Goal: Task Accomplishment & Management: Complete application form

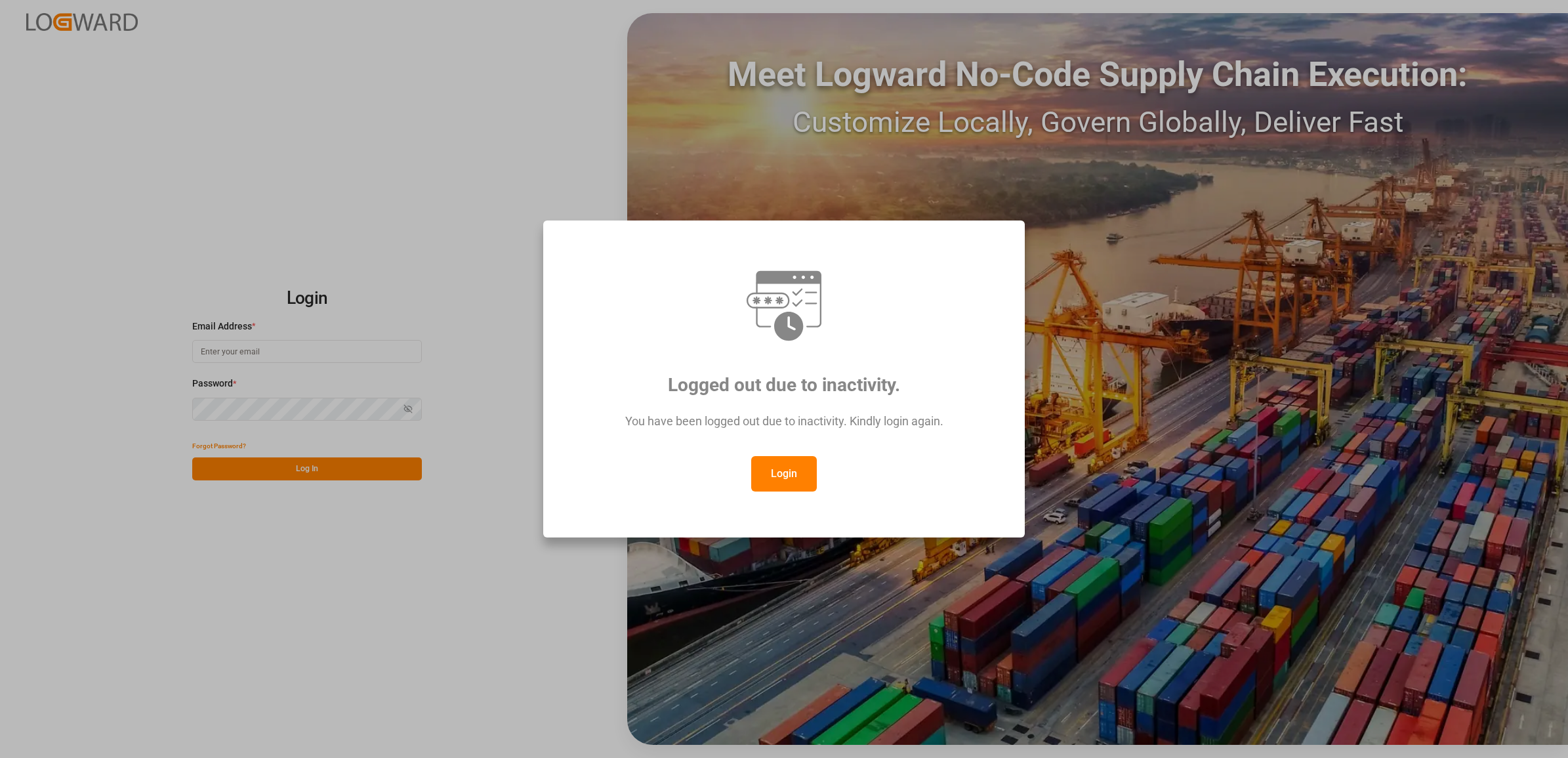
click at [791, 477] on button "Login" at bounding box center [784, 474] width 66 height 35
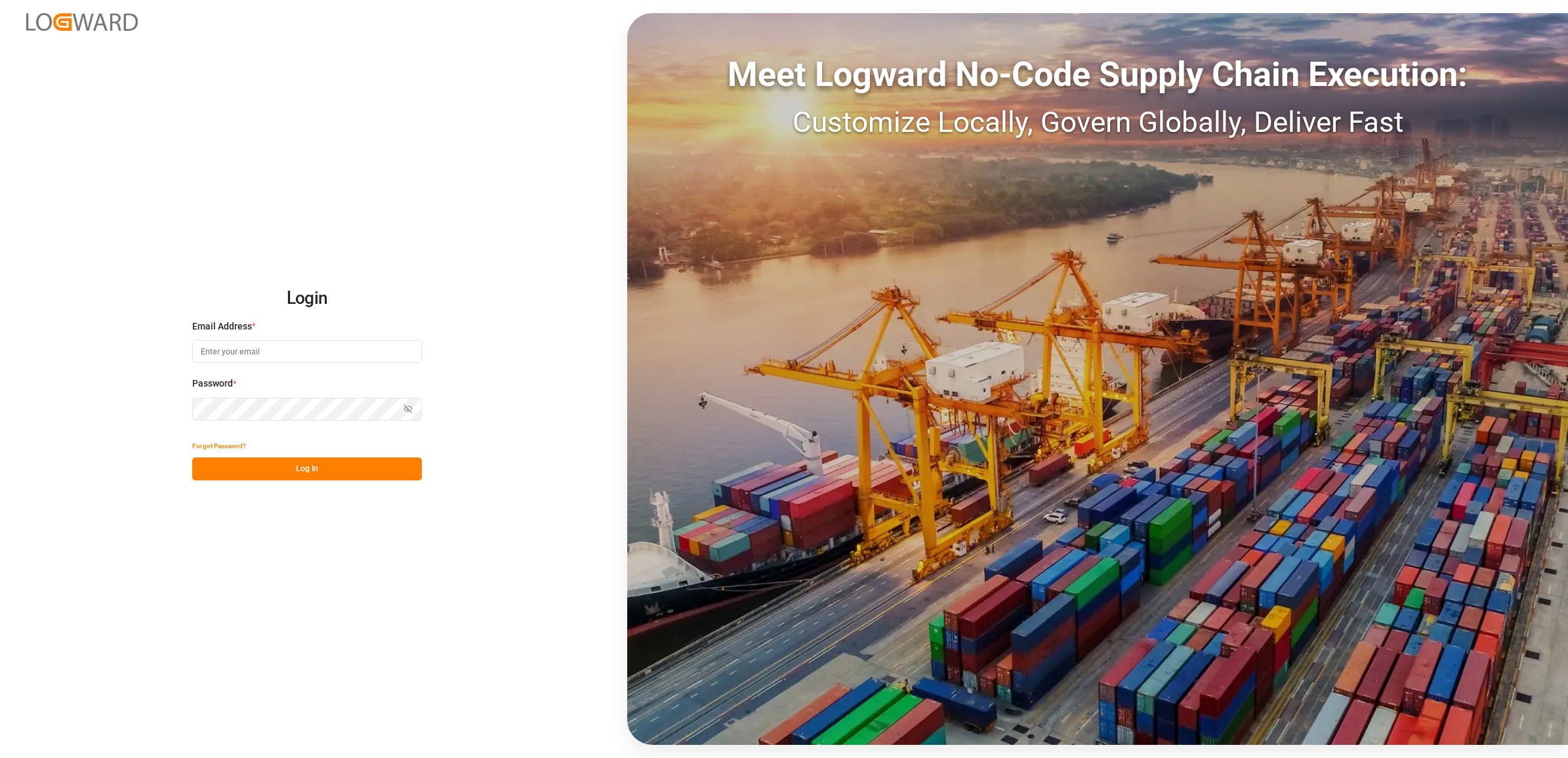
click at [318, 355] on input at bounding box center [307, 351] width 229 height 23
type input "[PERSON_NAME][EMAIL_ADDRESS][DOMAIN_NAME]"
click at [354, 467] on button "Log In" at bounding box center [307, 468] width 229 height 23
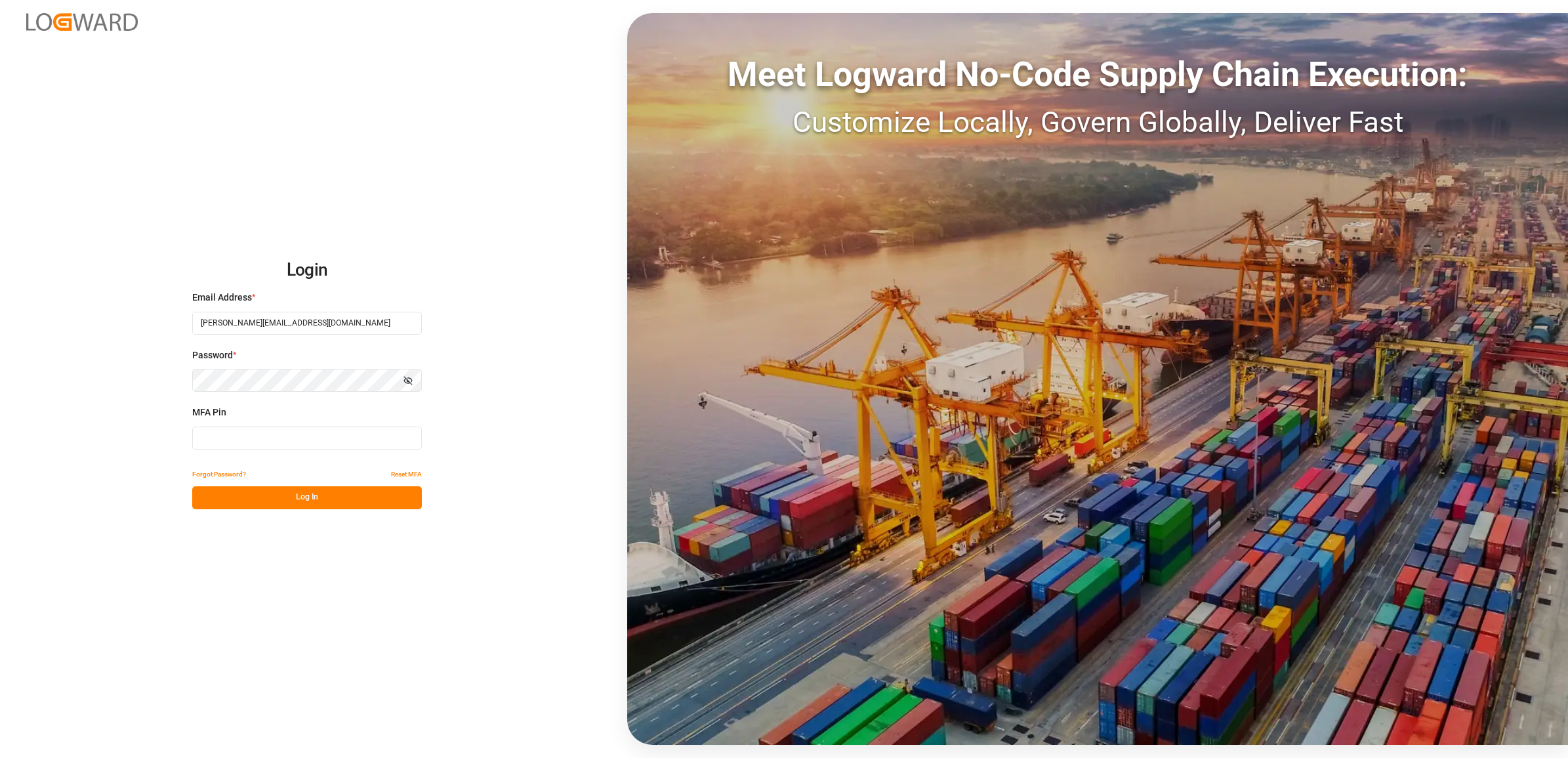
click at [235, 444] on input at bounding box center [307, 437] width 229 height 23
type input "213489"
click at [338, 496] on button "Log In" at bounding box center [307, 498] width 229 height 23
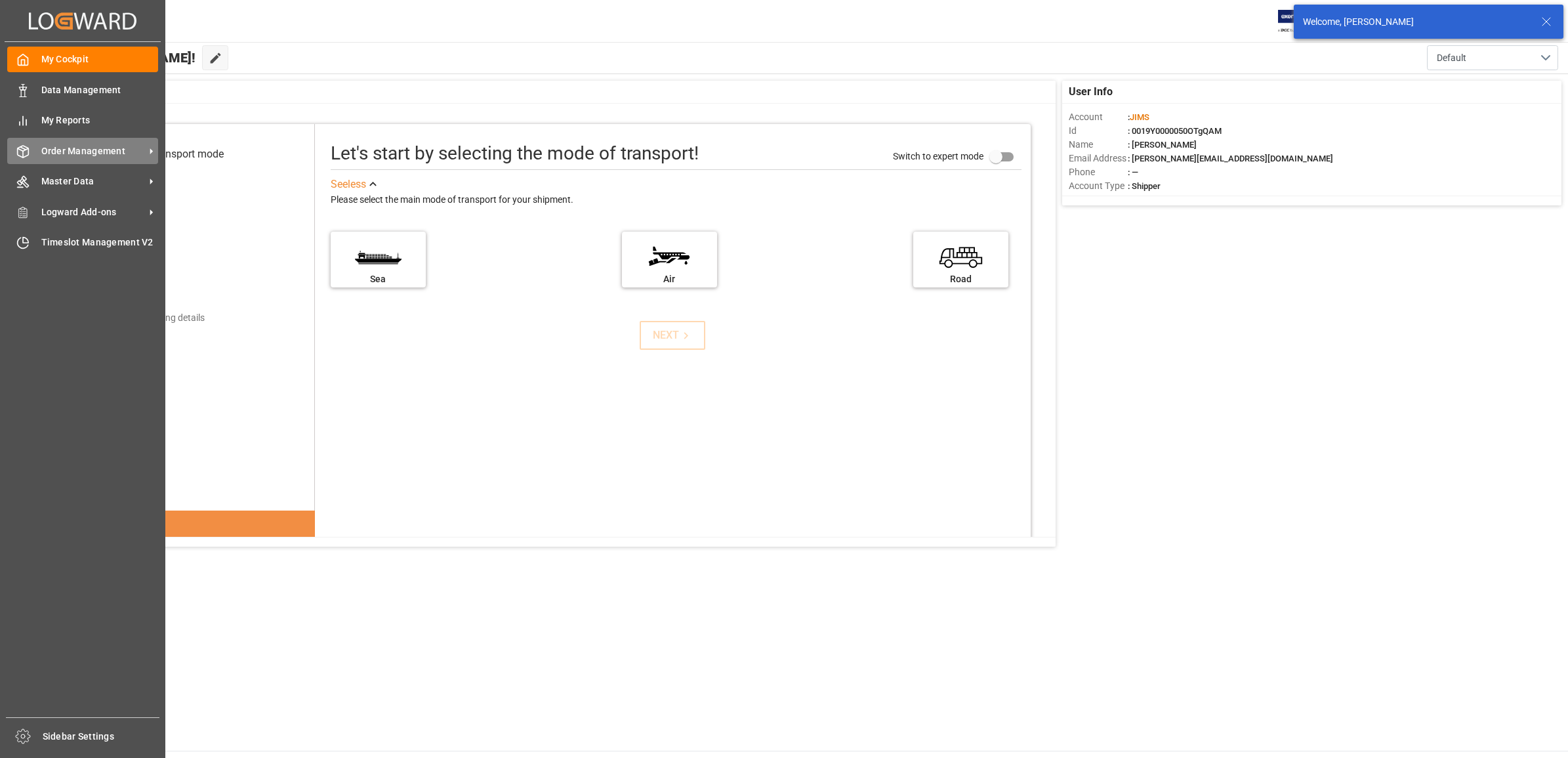
click at [84, 149] on span "Order Management" at bounding box center [93, 151] width 103 height 14
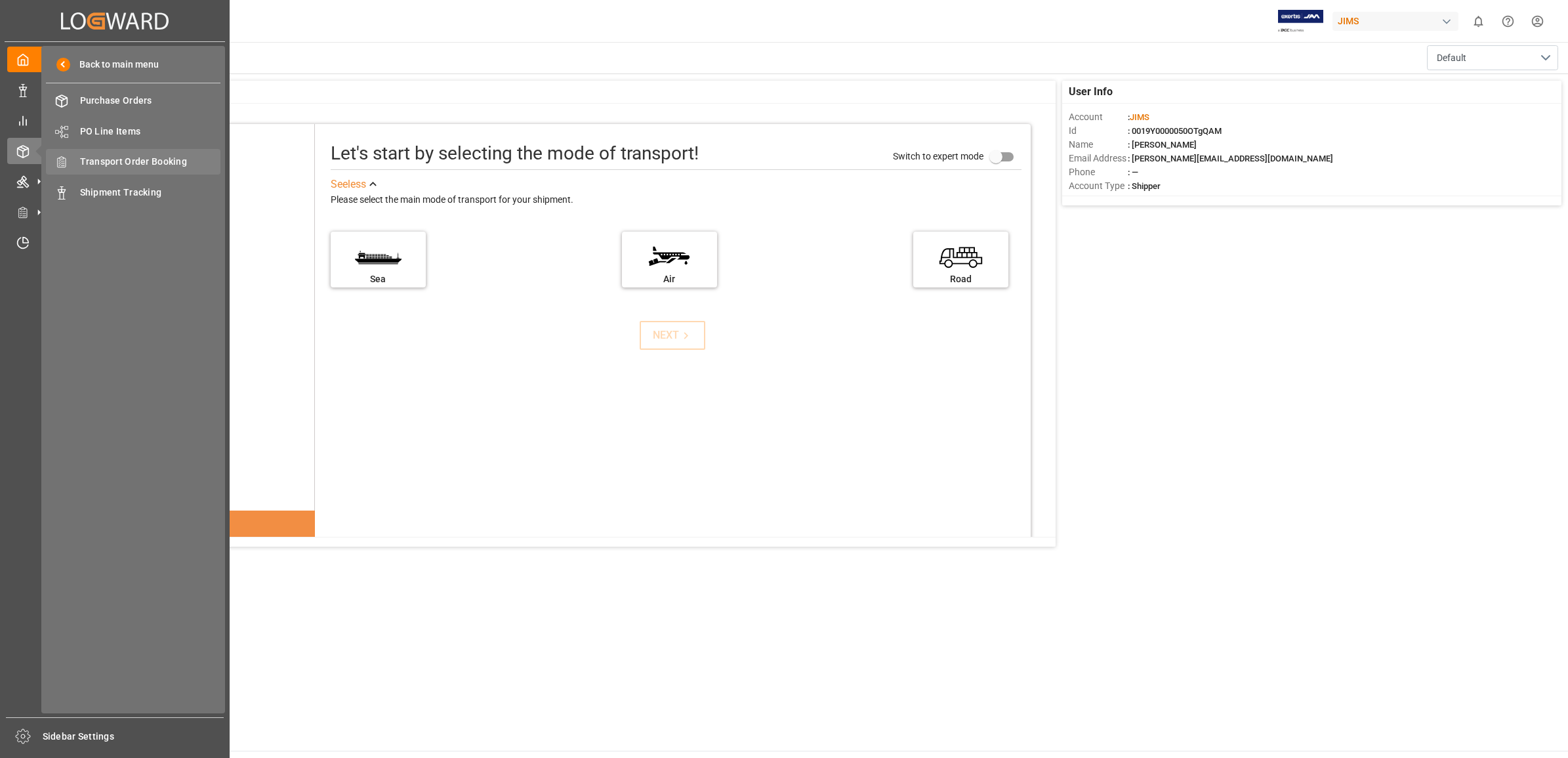
click at [127, 162] on span "Transport Order Booking" at bounding box center [150, 161] width 141 height 14
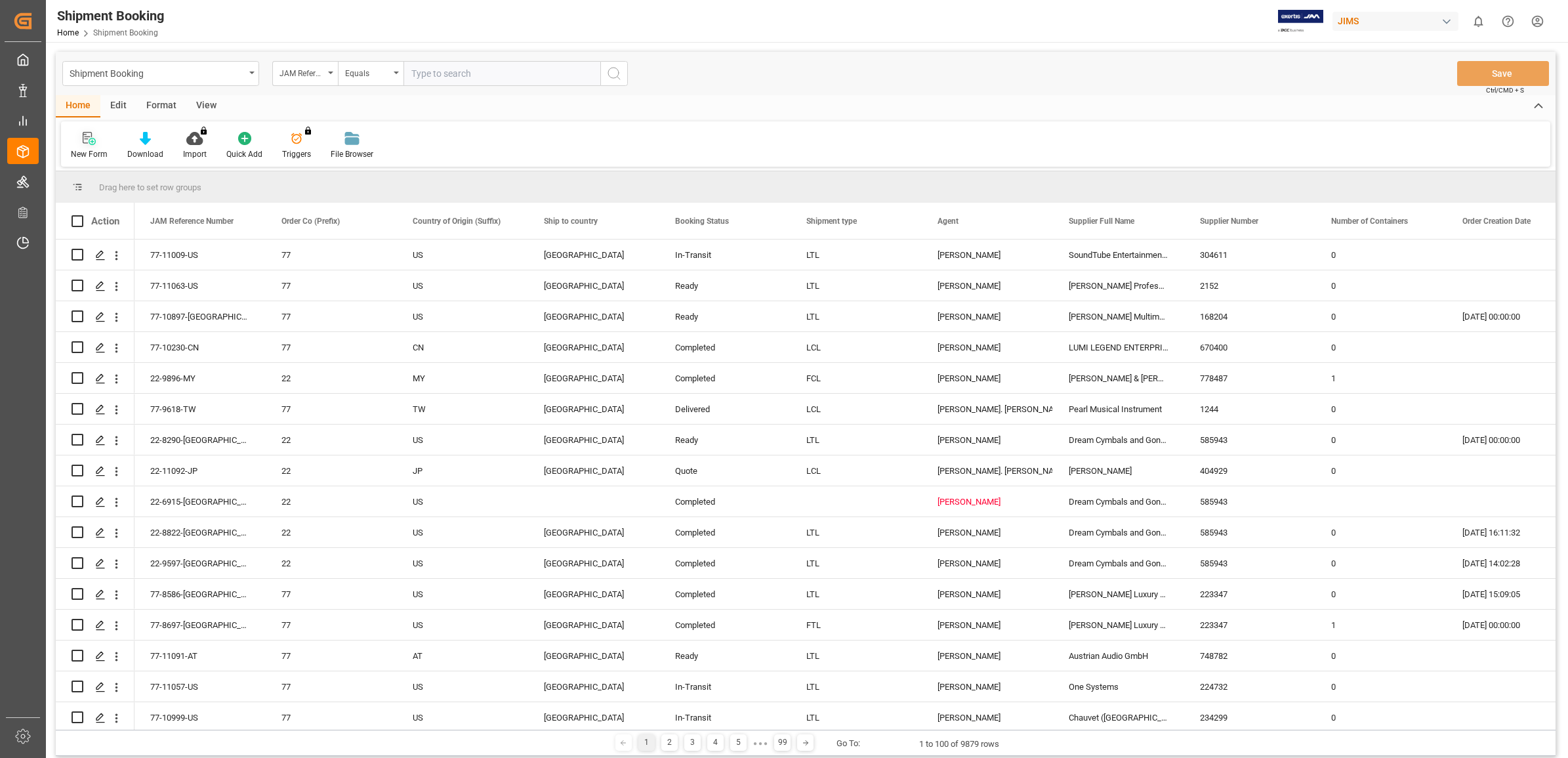
click at [85, 141] on icon at bounding box center [89, 138] width 13 height 13
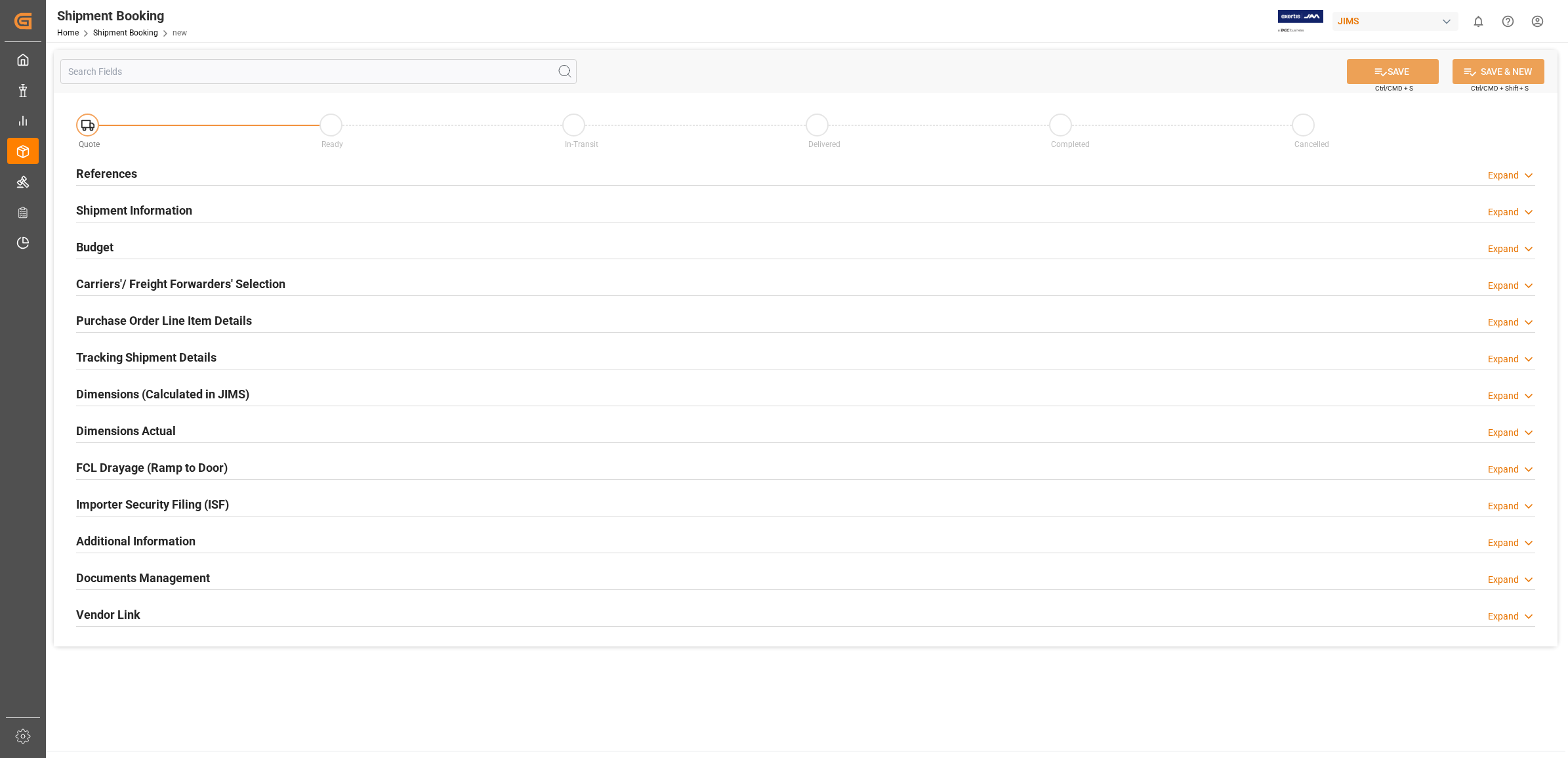
click at [91, 169] on h2 "References" at bounding box center [106, 173] width 61 height 17
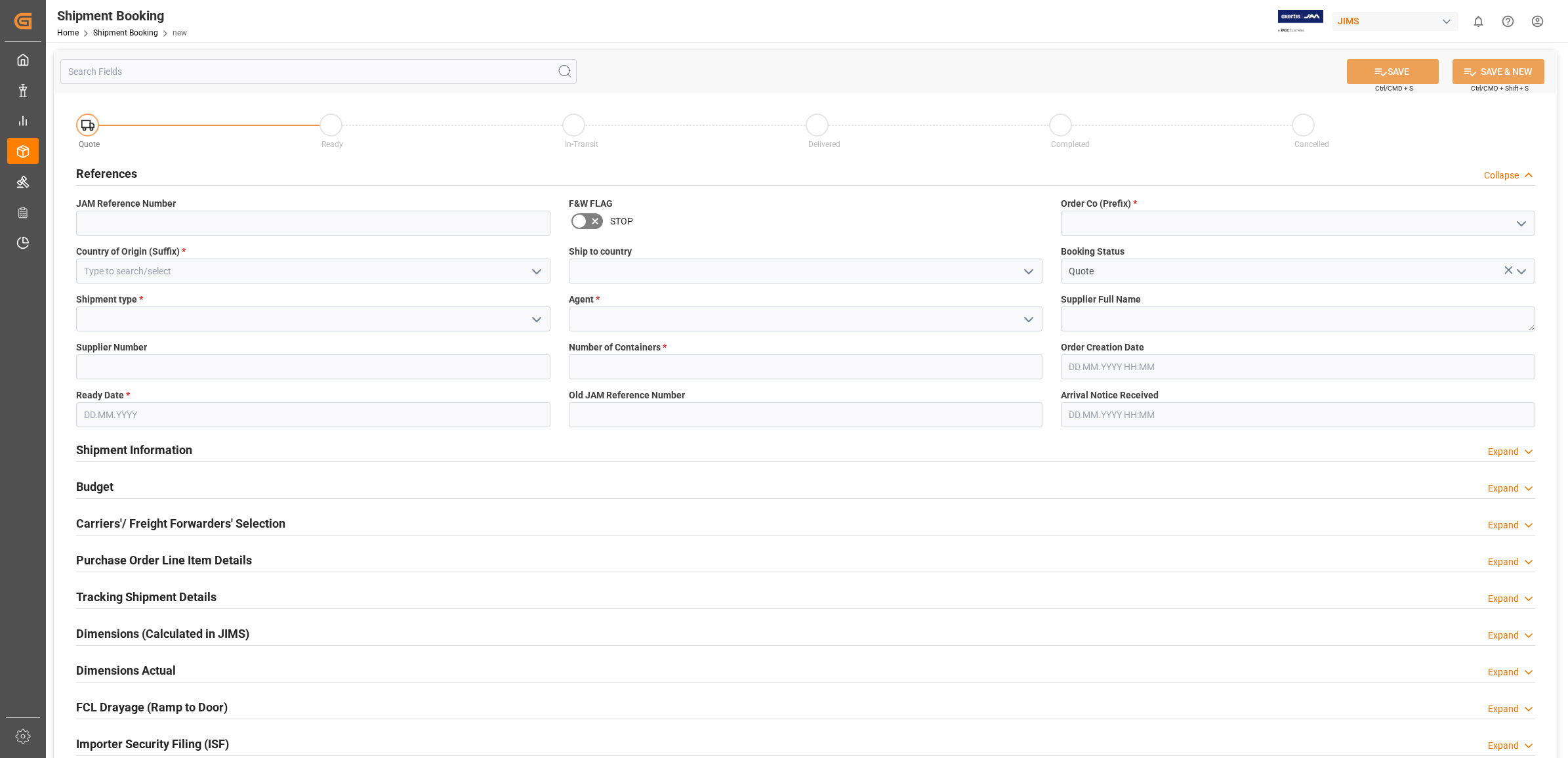
click at [1522, 224] on polyline "open menu" at bounding box center [1521, 223] width 8 height 4
click at [1165, 277] on div "77" at bounding box center [1298, 281] width 473 height 29
type input "77"
click at [1208, 322] on textarea at bounding box center [1298, 318] width 474 height 25
drag, startPoint x: 1027, startPoint y: 319, endPoint x: 999, endPoint y: 329, distance: 29.7
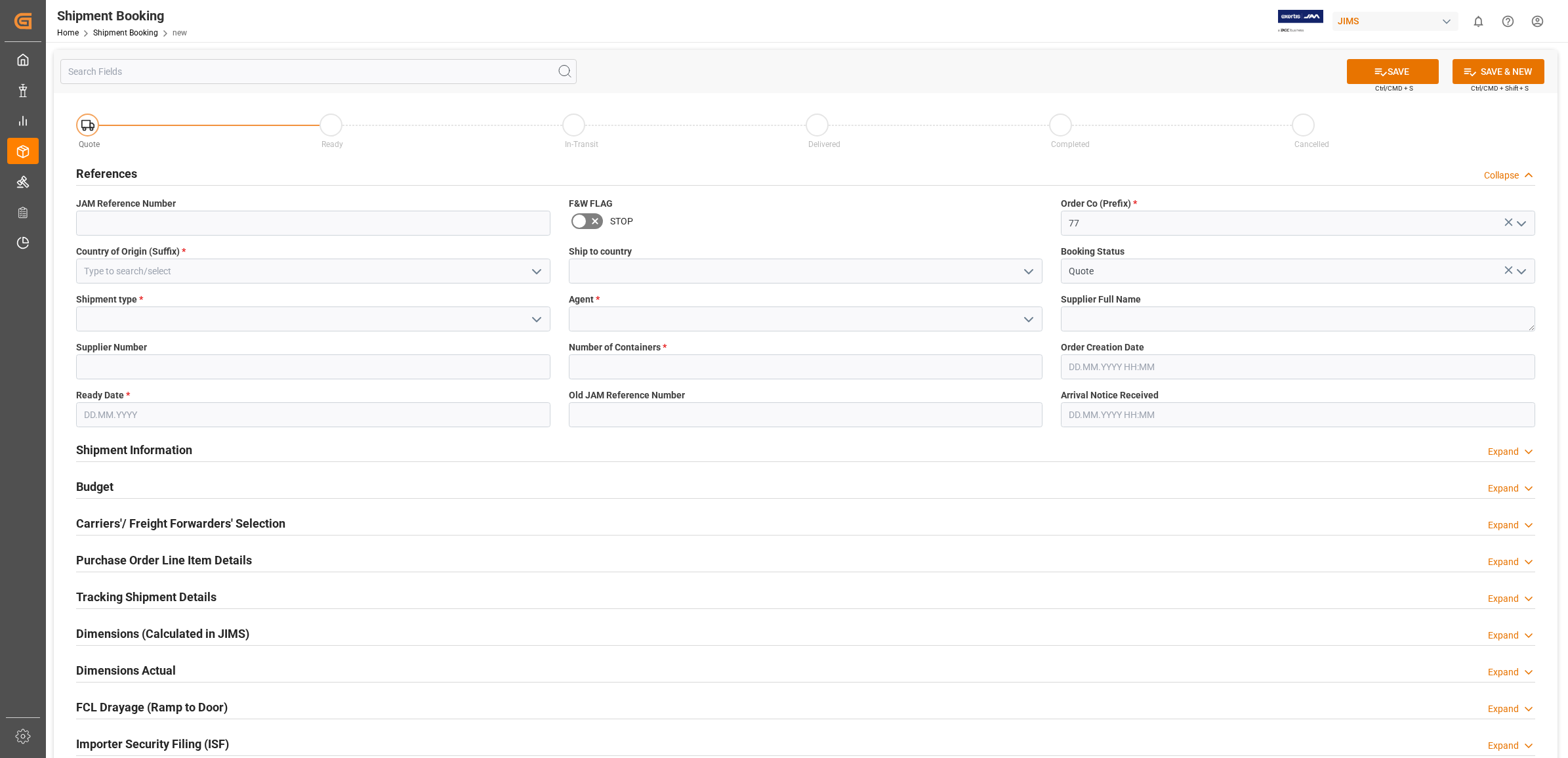
click at [1026, 319] on icon "open menu" at bounding box center [1029, 319] width 16 height 16
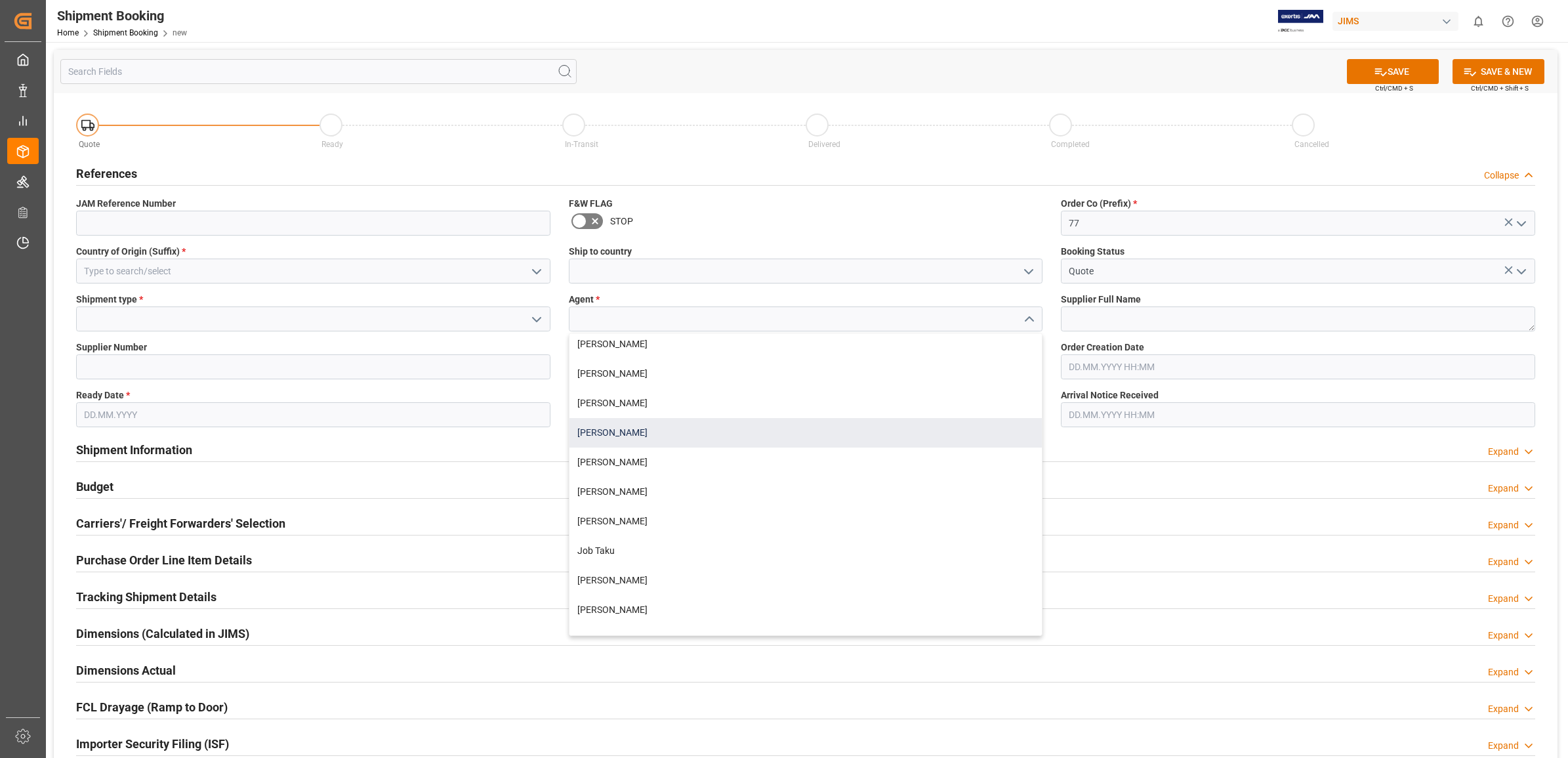
scroll to position [164, 0]
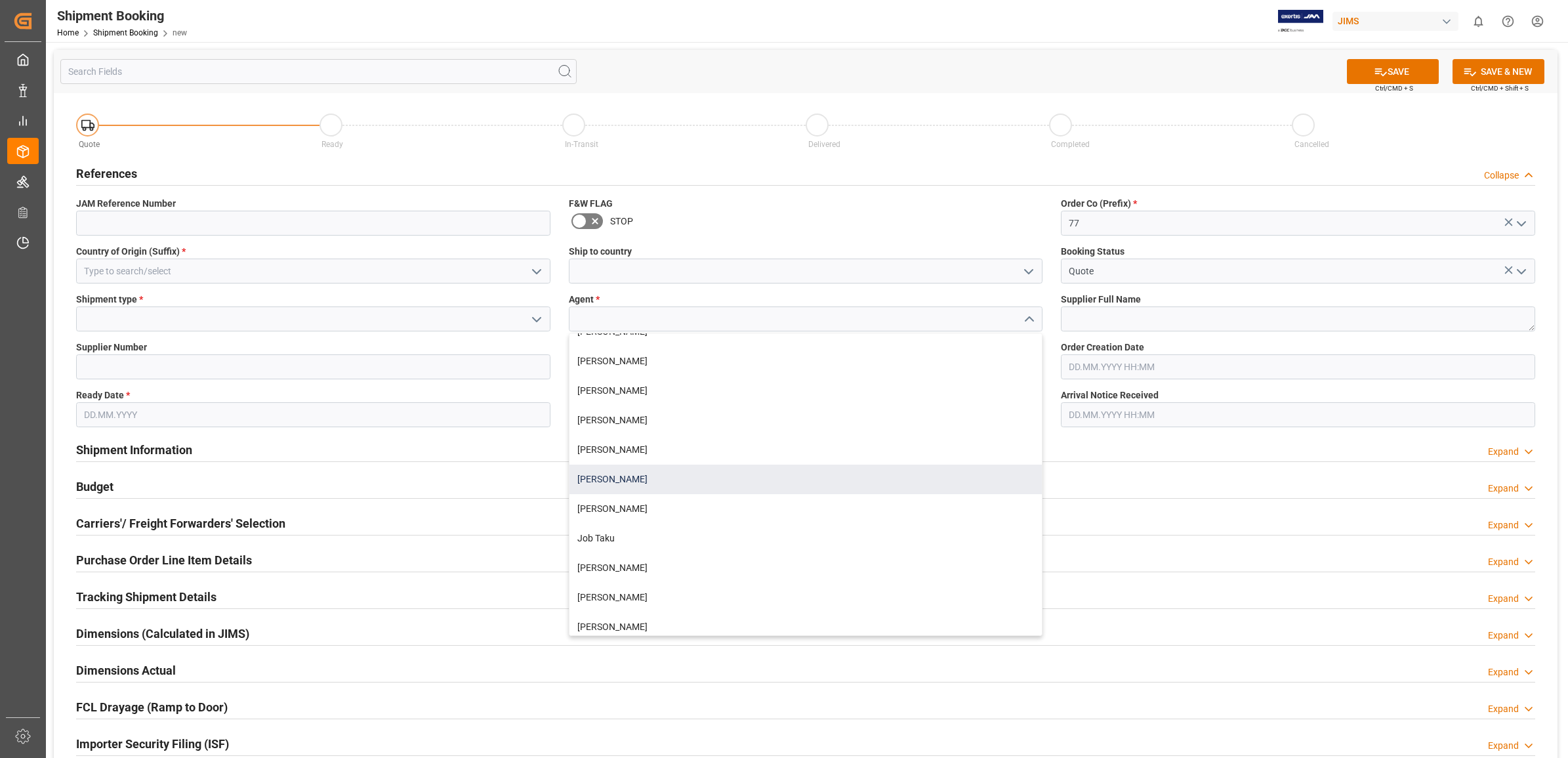
click at [624, 480] on div "[PERSON_NAME]" at bounding box center [805, 479] width 473 height 29
type input "[PERSON_NAME]"
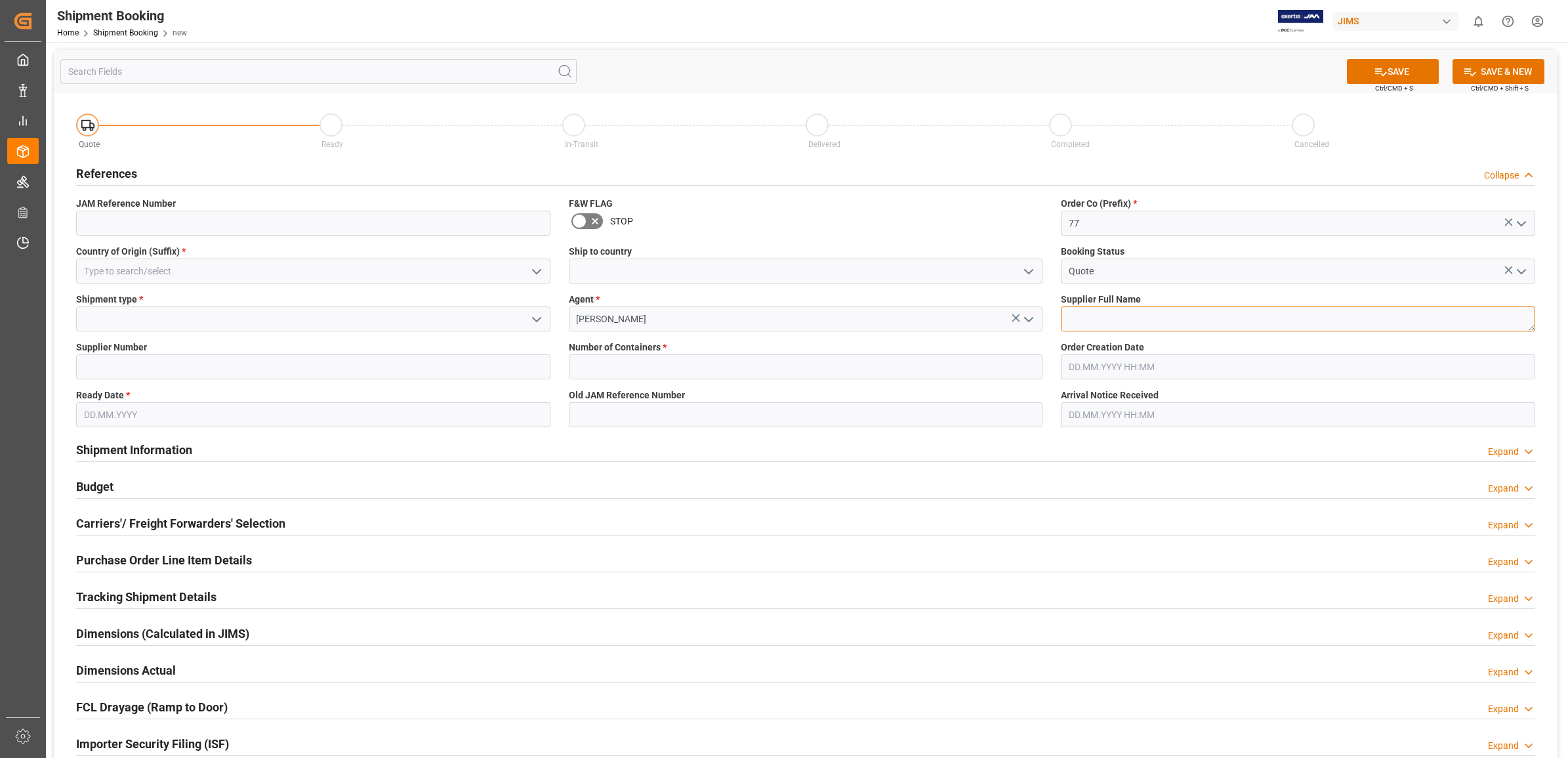
click at [1179, 321] on textarea at bounding box center [1298, 318] width 474 height 25
type textarea "1"
type textarea "Fender"
click at [216, 309] on input at bounding box center [313, 318] width 474 height 25
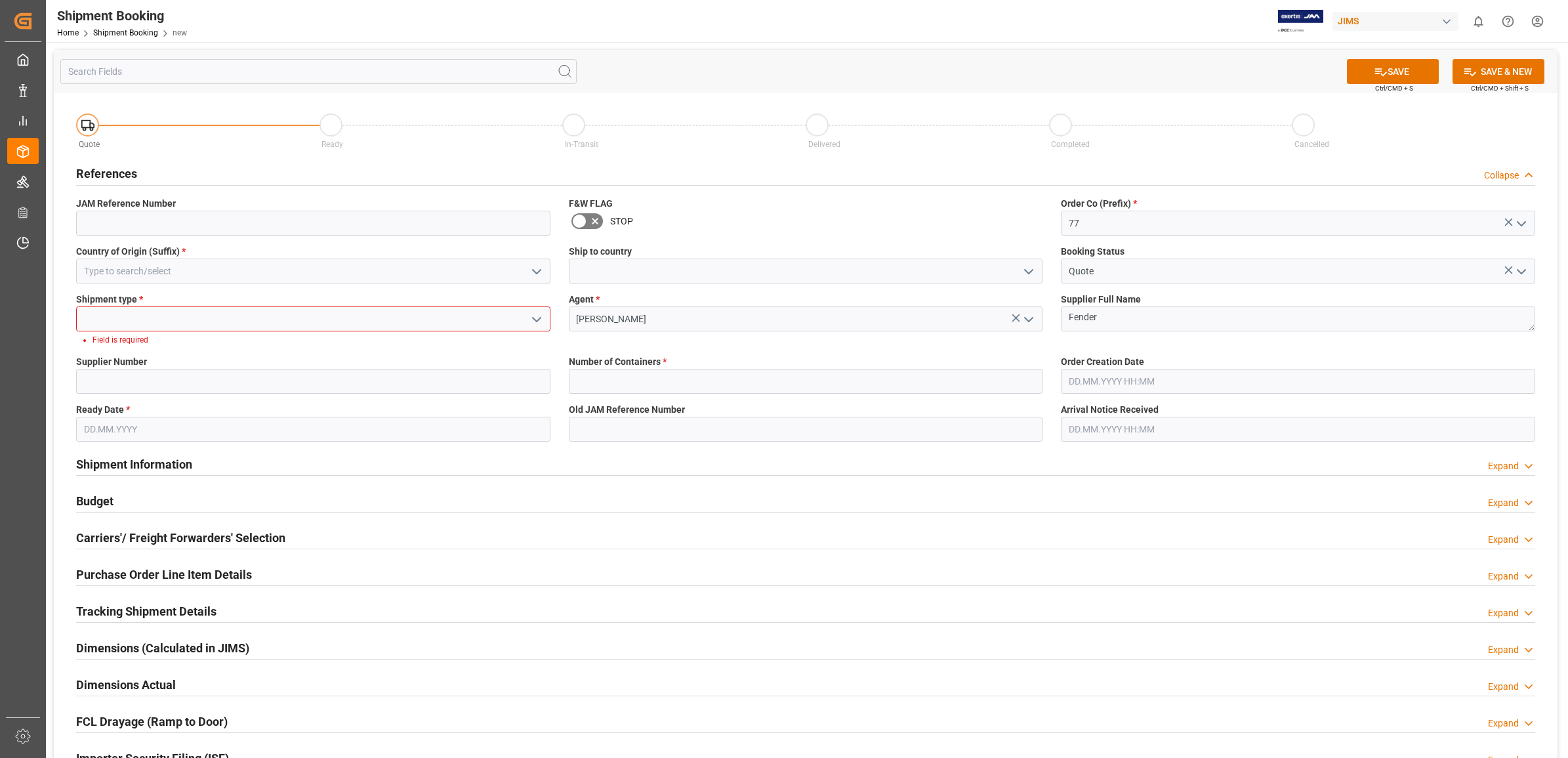
click at [526, 321] on button "open menu" at bounding box center [535, 319] width 20 height 20
click at [113, 401] on div "LTL" at bounding box center [313, 407] width 473 height 29
type input "LTL"
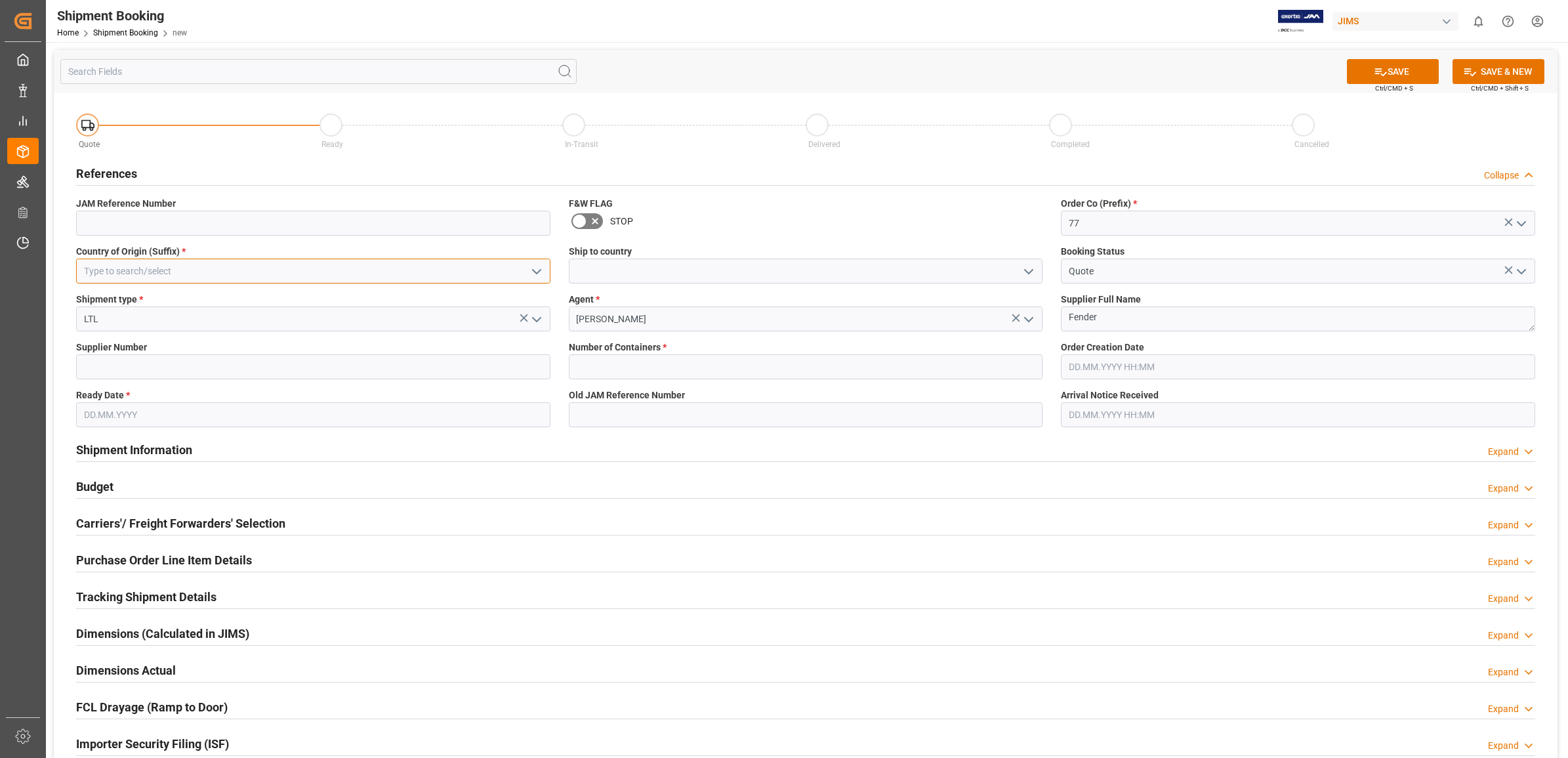
click at [459, 275] on input at bounding box center [313, 271] width 474 height 25
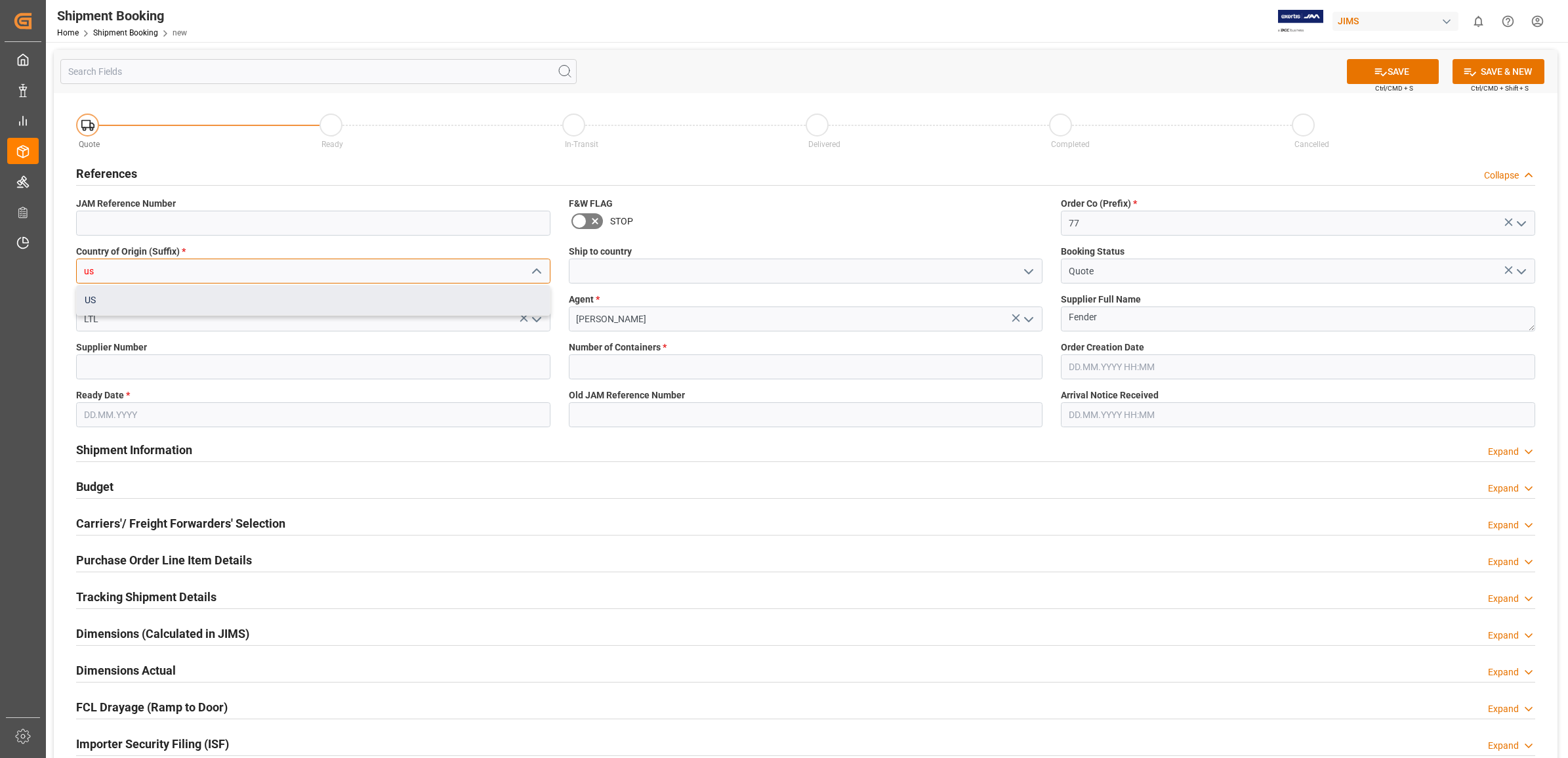
click at [188, 299] on div "US" at bounding box center [313, 299] width 473 height 29
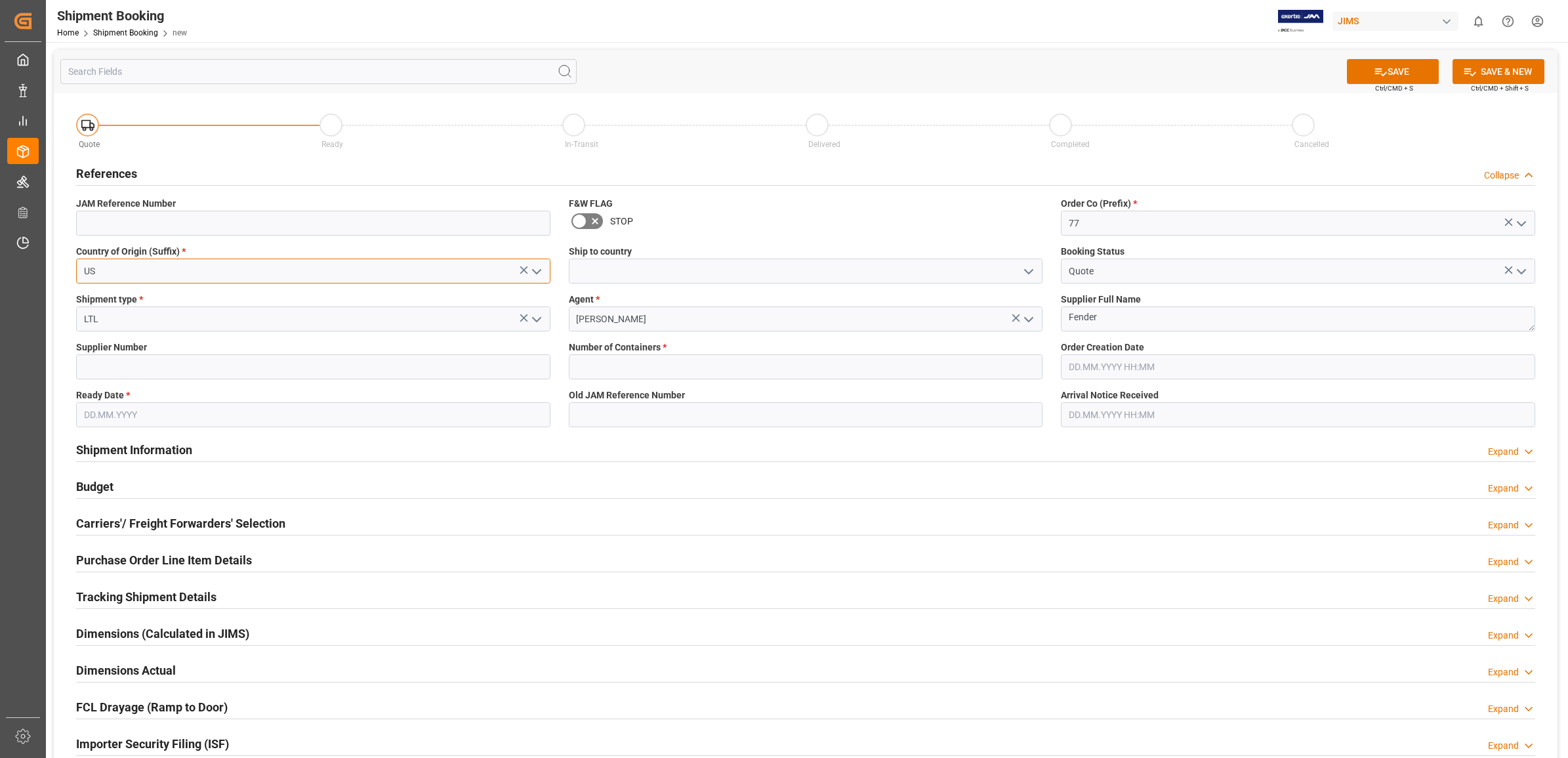
type input "US"
click at [781, 367] on input "text" at bounding box center [805, 367] width 474 height 25
type input "0"
drag, startPoint x: 735, startPoint y: 437, endPoint x: 660, endPoint y: 433, distance: 75.1
click at [734, 437] on div "Shipment Information Expand" at bounding box center [805, 449] width 1459 height 25
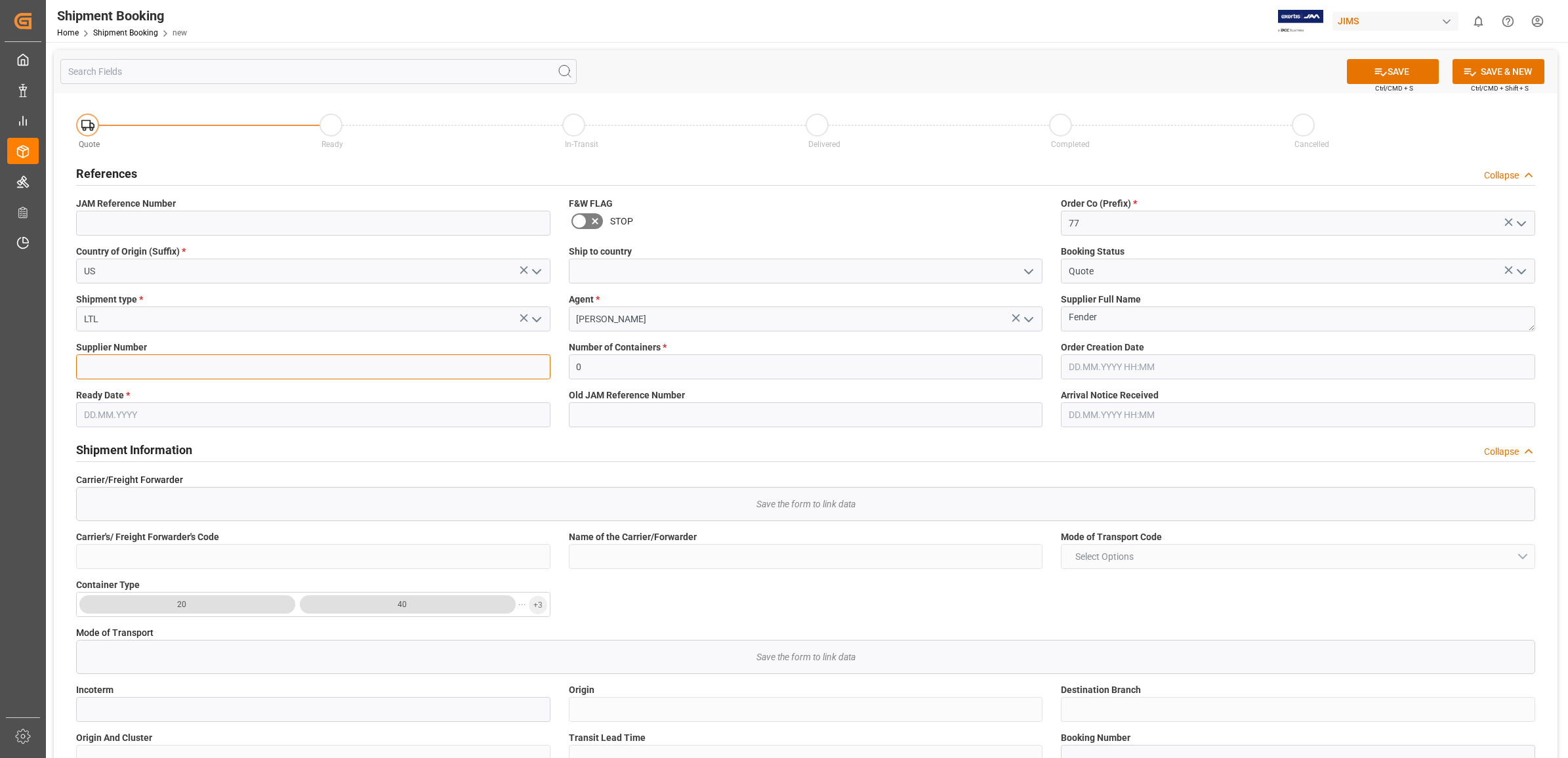
click at [303, 368] on input at bounding box center [313, 367] width 474 height 25
type input "167567"
click at [305, 411] on input "text" at bounding box center [313, 414] width 474 height 25
click at [90, 542] on span "15" at bounding box center [92, 545] width 8 height 9
type input "[DATE]"
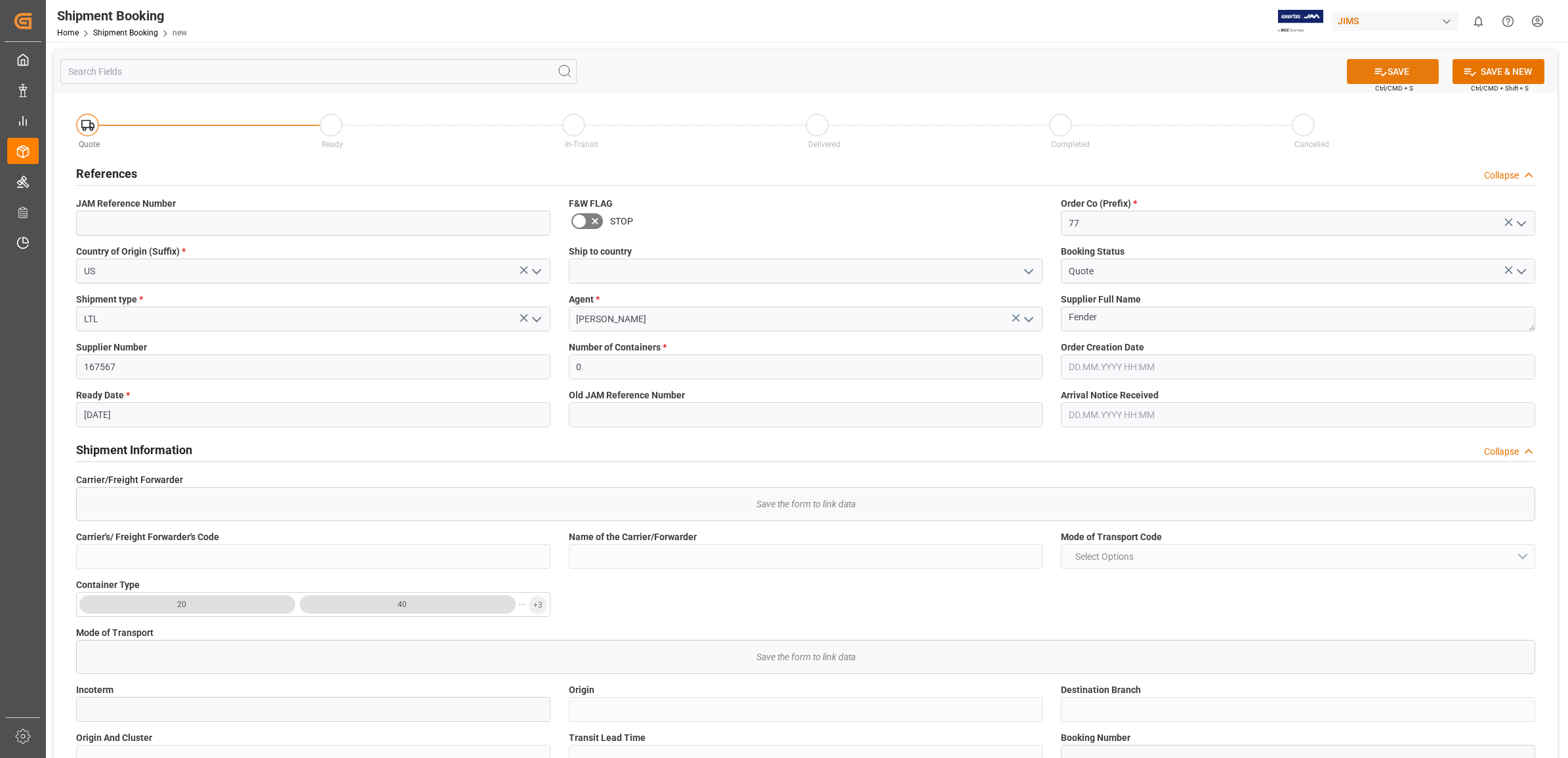
click at [1392, 78] on button "SAVE" at bounding box center [1393, 71] width 92 height 25
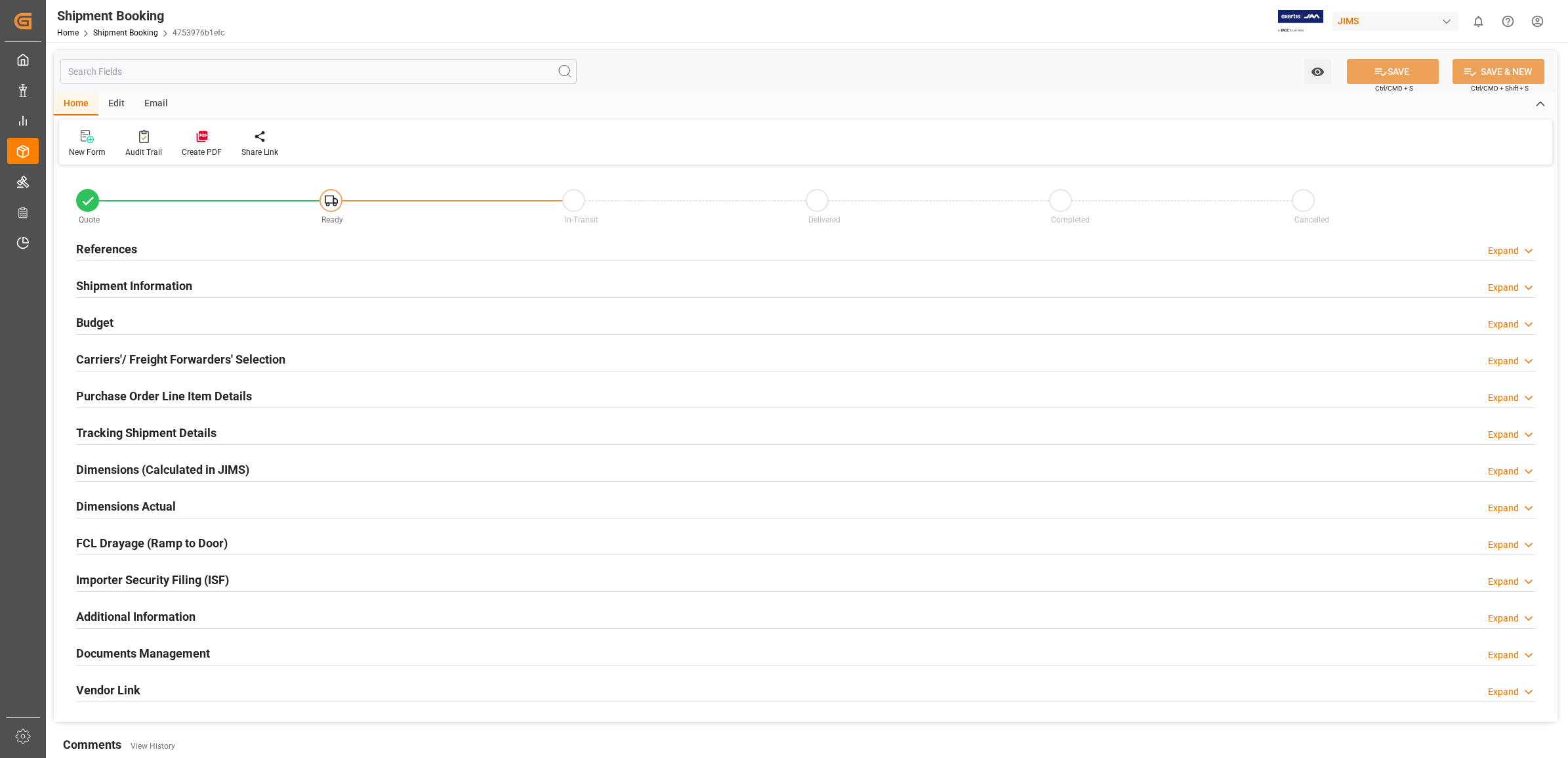
type input "0"
type input "[DATE]"
click at [93, 250] on h2 "References" at bounding box center [106, 248] width 61 height 17
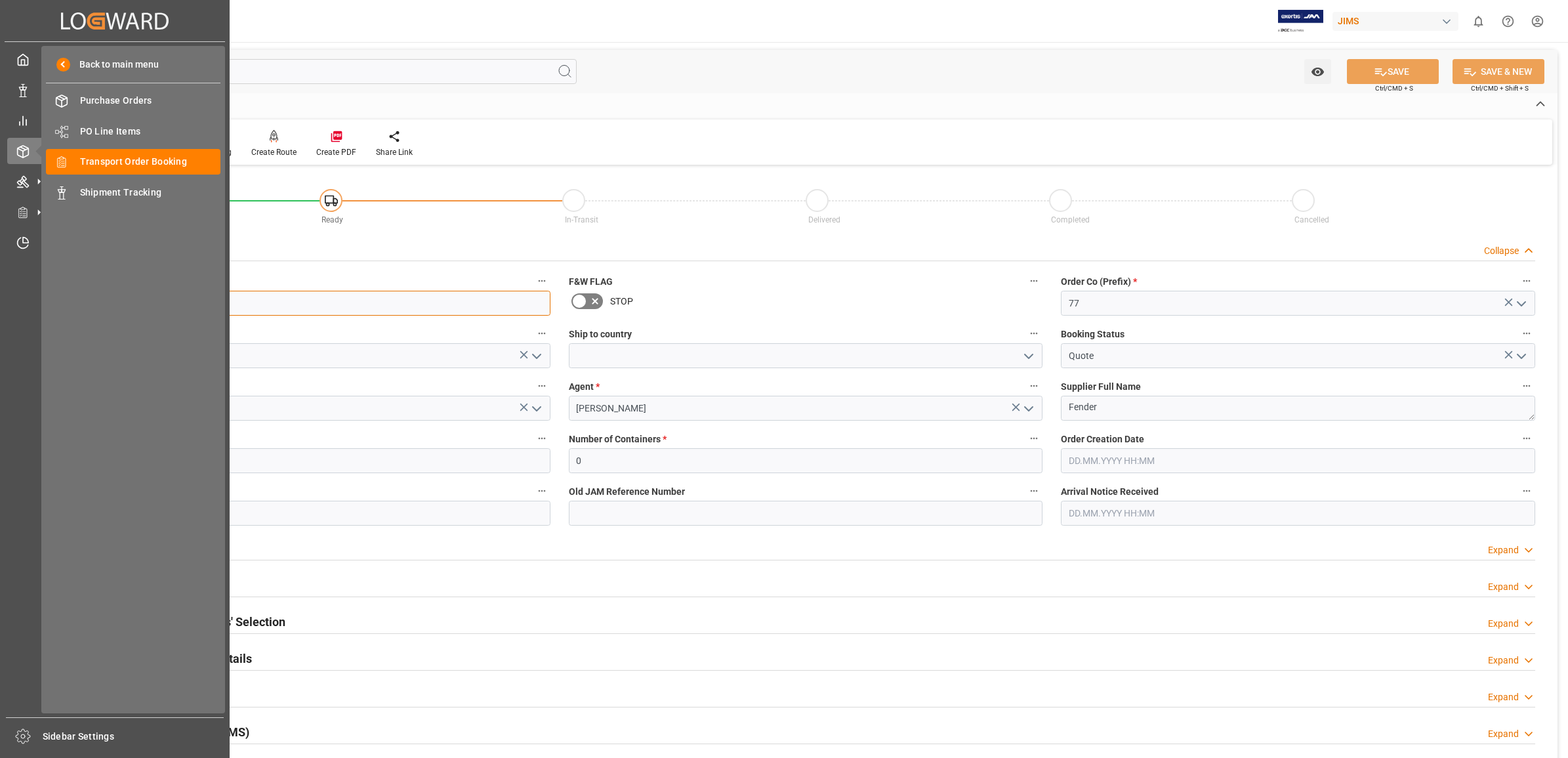
drag, startPoint x: 171, startPoint y: 308, endPoint x: 51, endPoint y: 302, distance: 120.1
click at [51, 302] on div "Created by potrace 1.15, written by Peter Selinger 2001-2017 Created by potrace…" at bounding box center [784, 379] width 1568 height 758
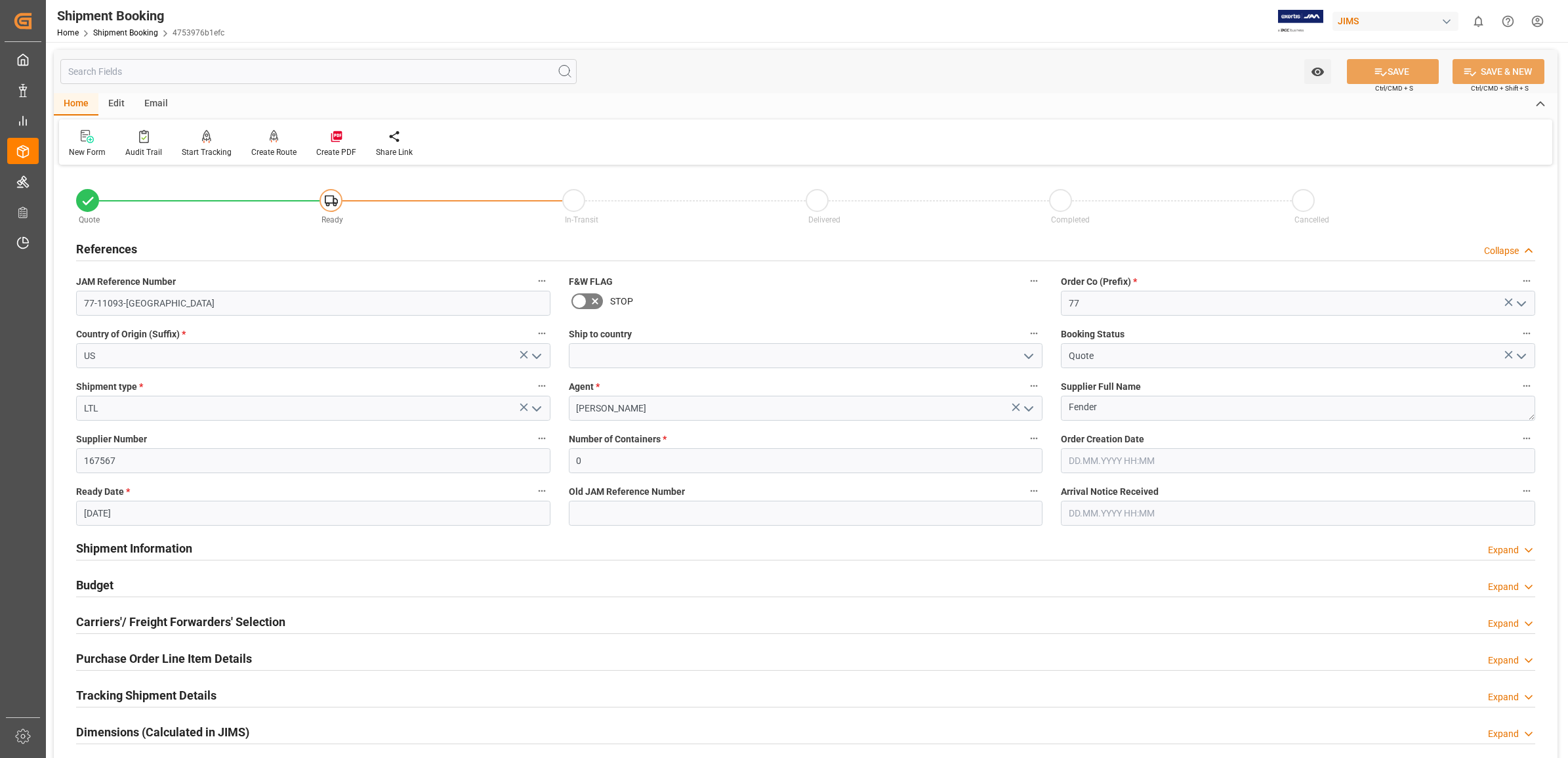
click at [1536, 21] on html "Created by potrace 1.15, written by Peter Selinger 2001-2017 Created by potrace…" at bounding box center [784, 379] width 1568 height 758
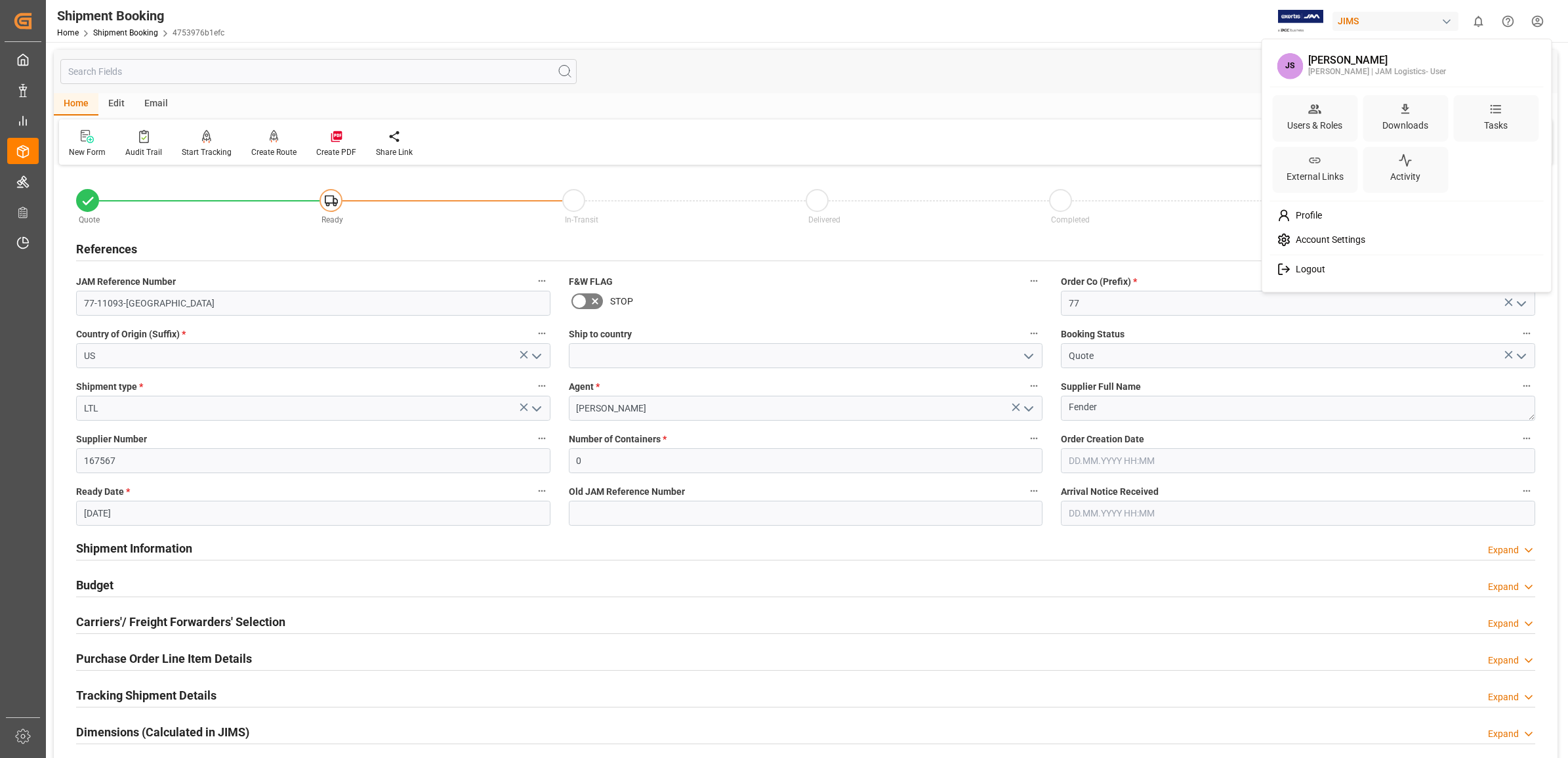
click at [1310, 269] on span "Logout" at bounding box center [1308, 270] width 35 height 12
